Goal: Task Accomplishment & Management: Use online tool/utility

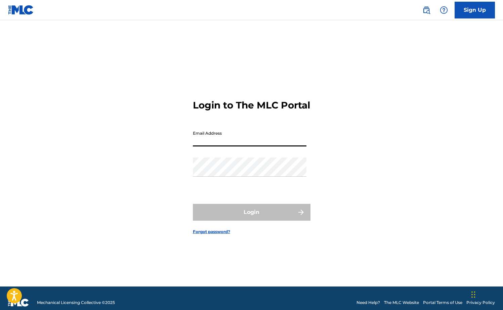
type input "[EMAIL_ADDRESS][DOMAIN_NAME]"
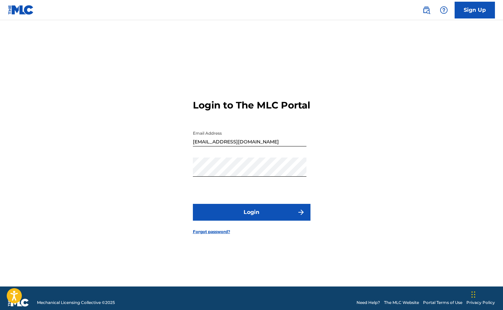
click at [252, 218] on button "Login" at bounding box center [252, 212] width 118 height 17
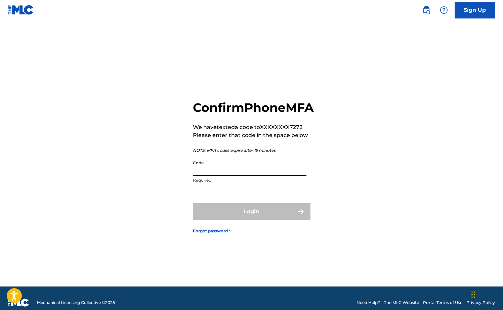
click at [241, 176] on input "Code" at bounding box center [250, 166] width 114 height 19
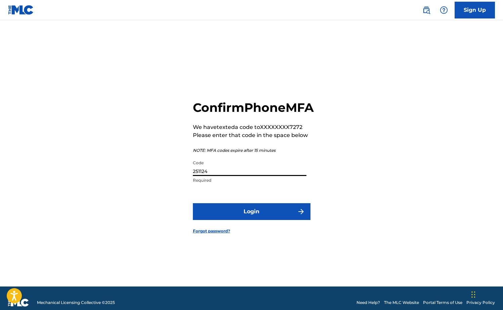
type input "251124"
click at [249, 220] on button "Login" at bounding box center [252, 211] width 118 height 17
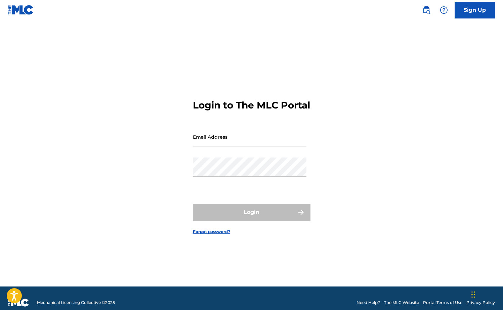
click at [241, 146] on input "Email Address" at bounding box center [250, 136] width 114 height 19
type input "[EMAIL_ADDRESS][DOMAIN_NAME]"
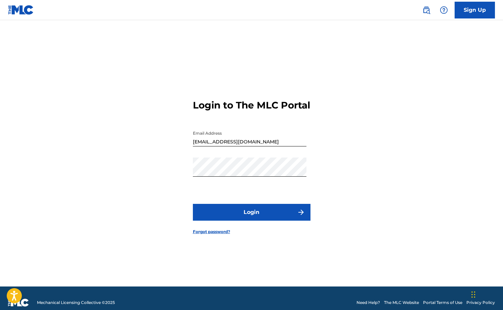
click at [250, 221] on button "Login" at bounding box center [252, 212] width 118 height 17
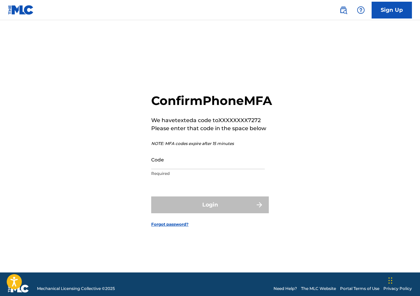
click at [171, 168] on input "Code" at bounding box center [208, 159] width 114 height 19
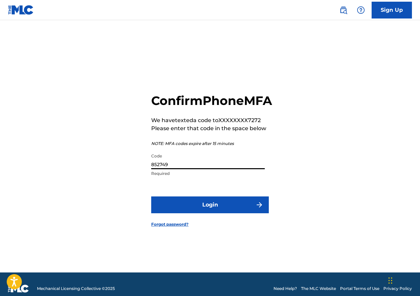
type input "852749"
click at [221, 213] on button "Login" at bounding box center [210, 204] width 118 height 17
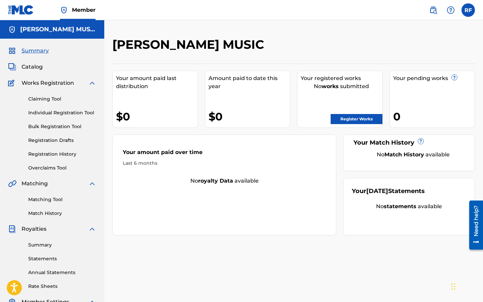
click at [58, 127] on link "Bulk Registration Tool" at bounding box center [62, 126] width 68 height 7
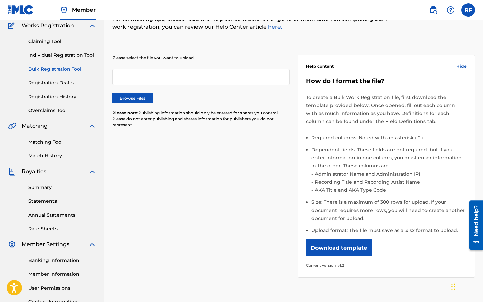
scroll to position [58, 0]
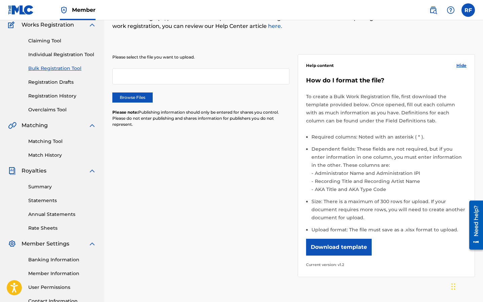
click at [341, 248] on button "Download template" at bounding box center [339, 247] width 66 height 17
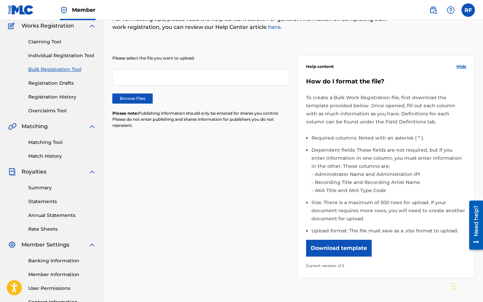
scroll to position [57, 0]
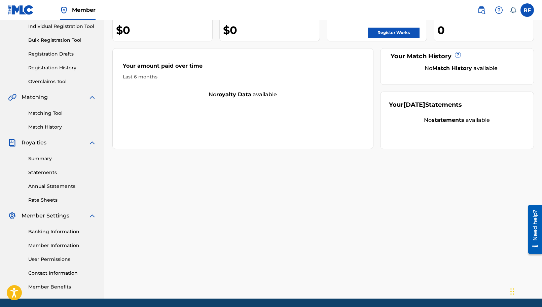
scroll to position [110, 0]
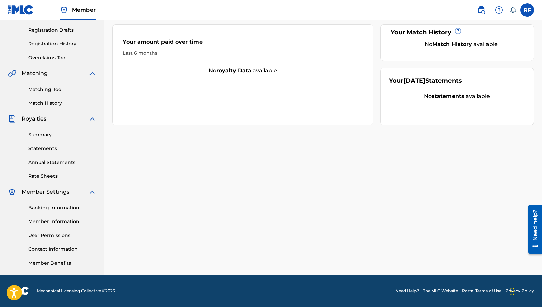
click at [54, 222] on link "Member Information" at bounding box center [62, 221] width 68 height 7
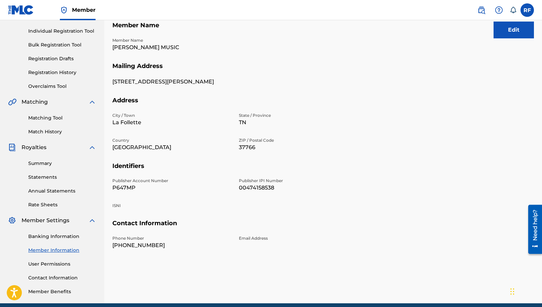
scroll to position [86, 0]
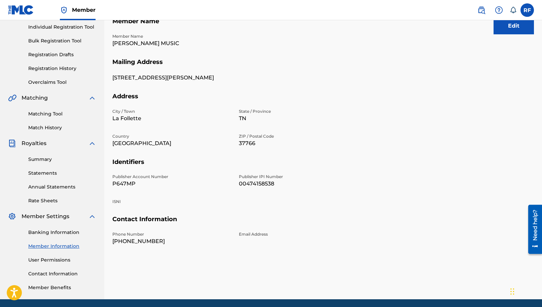
click at [120, 182] on p "P647MP" at bounding box center [171, 184] width 118 height 8
copy p "P647MP"
